Goal: Information Seeking & Learning: Learn about a topic

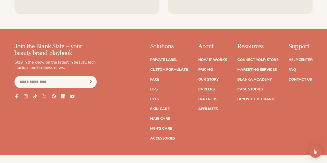
scroll to position [1989, 0]
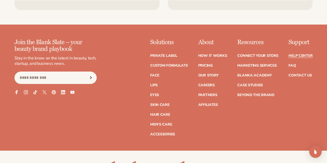
click at [294, 58] on link "Help Center" at bounding box center [300, 56] width 24 height 4
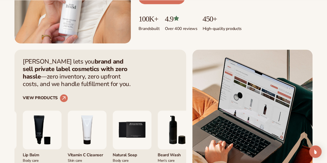
scroll to position [155, 0]
